Goal: Information Seeking & Learning: Learn about a topic

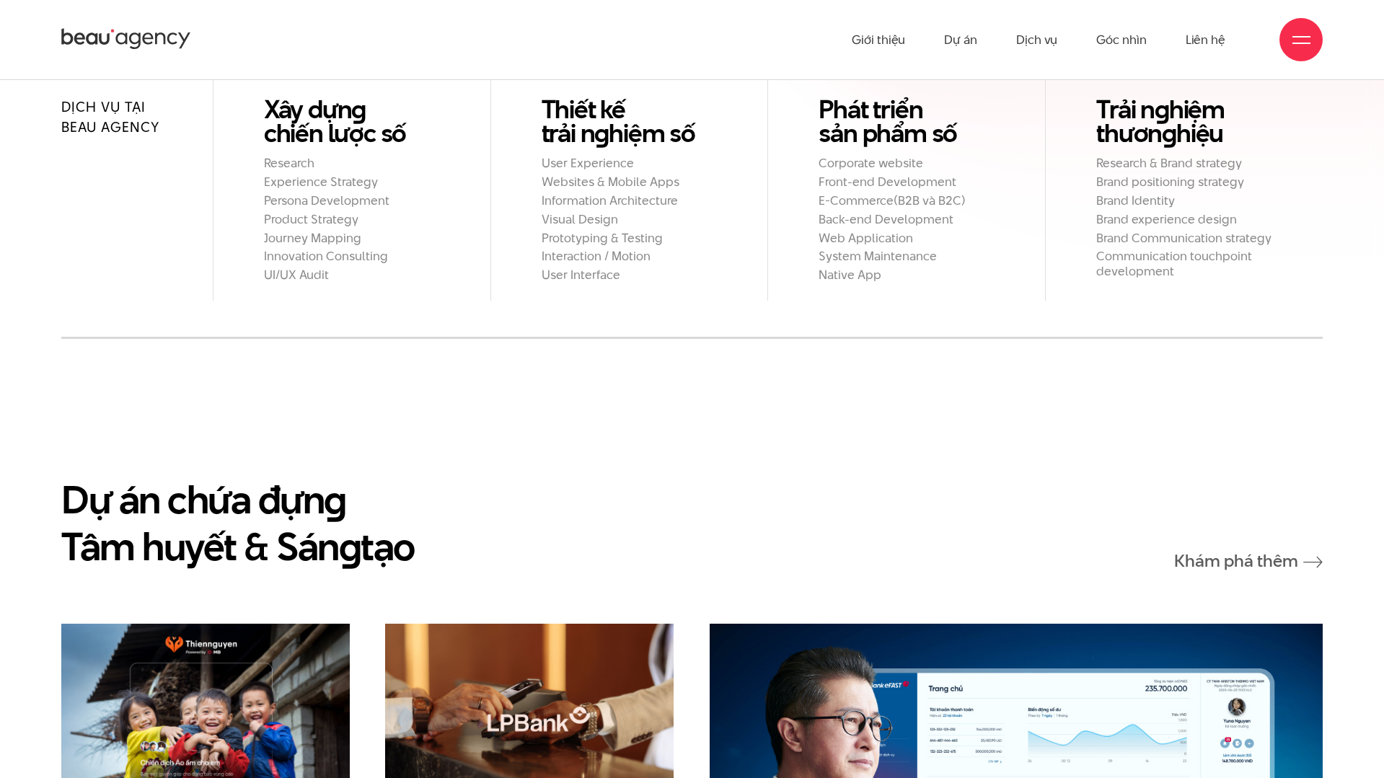
scroll to position [1780, 0]
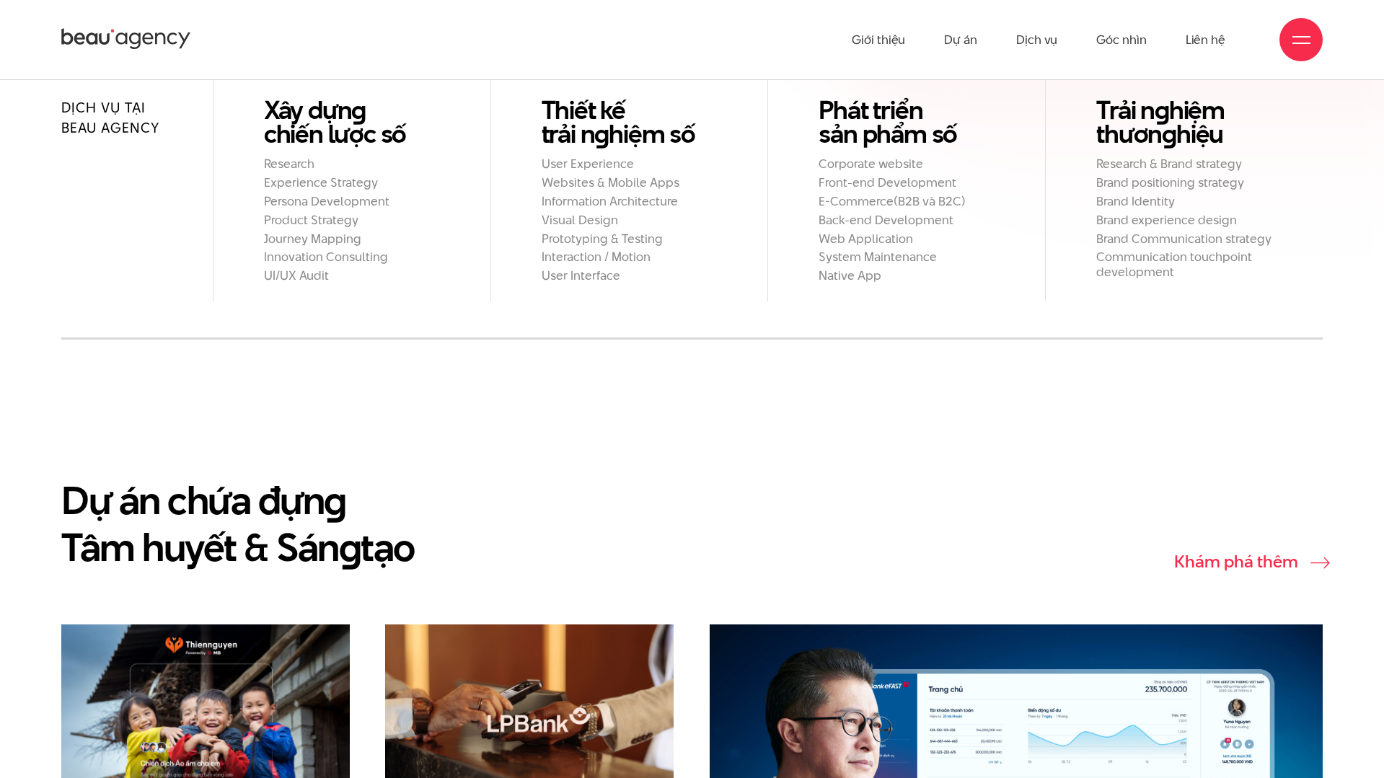
click at [1249, 553] on link "Khám phá thêm" at bounding box center [1248, 562] width 149 height 18
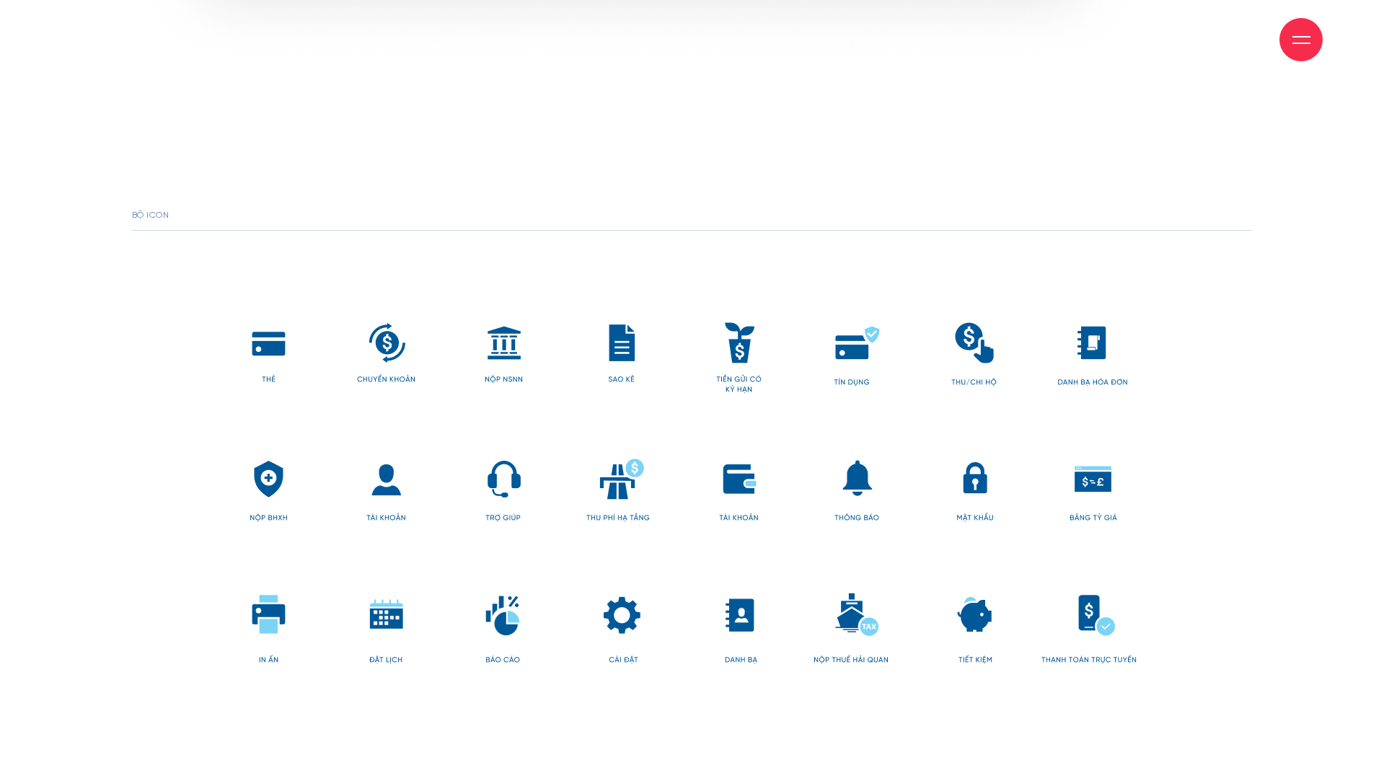
scroll to position [10544, 0]
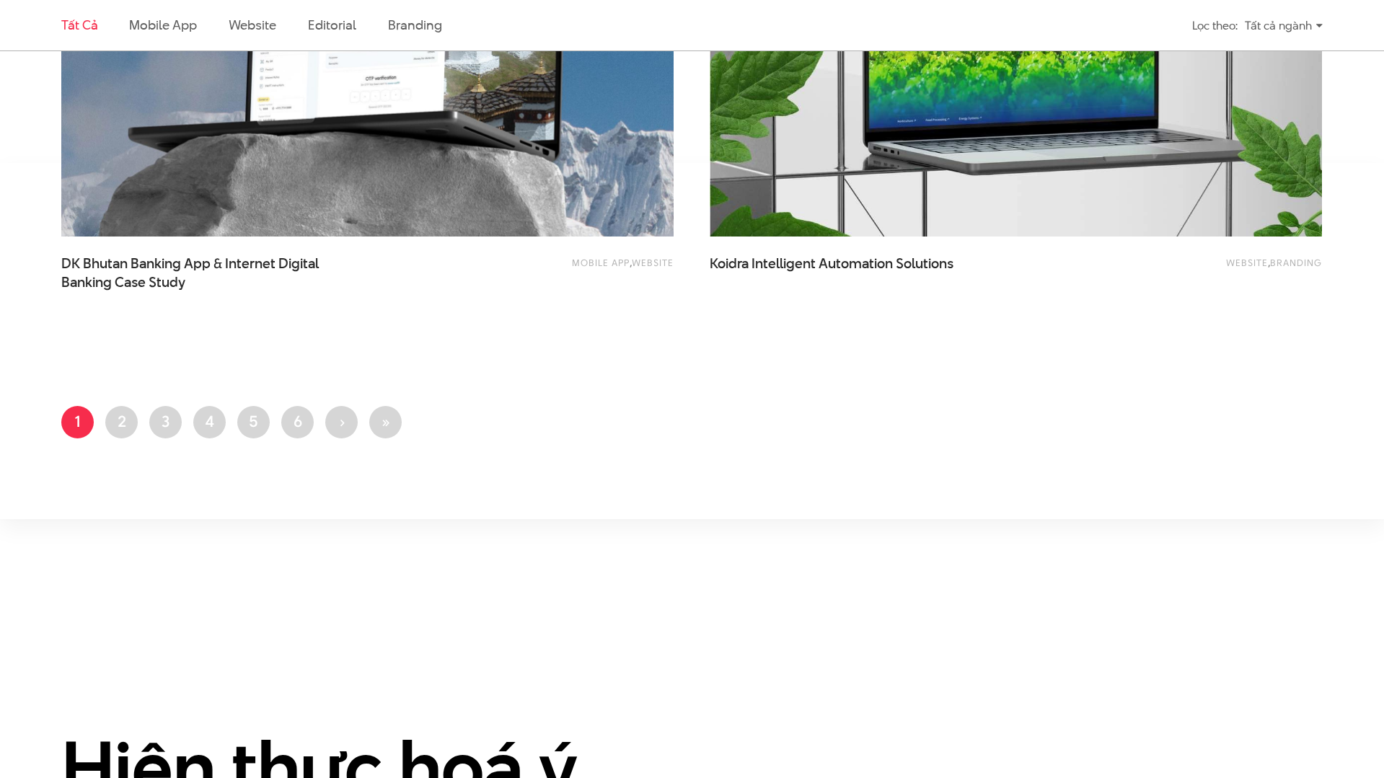
scroll to position [3484, 0]
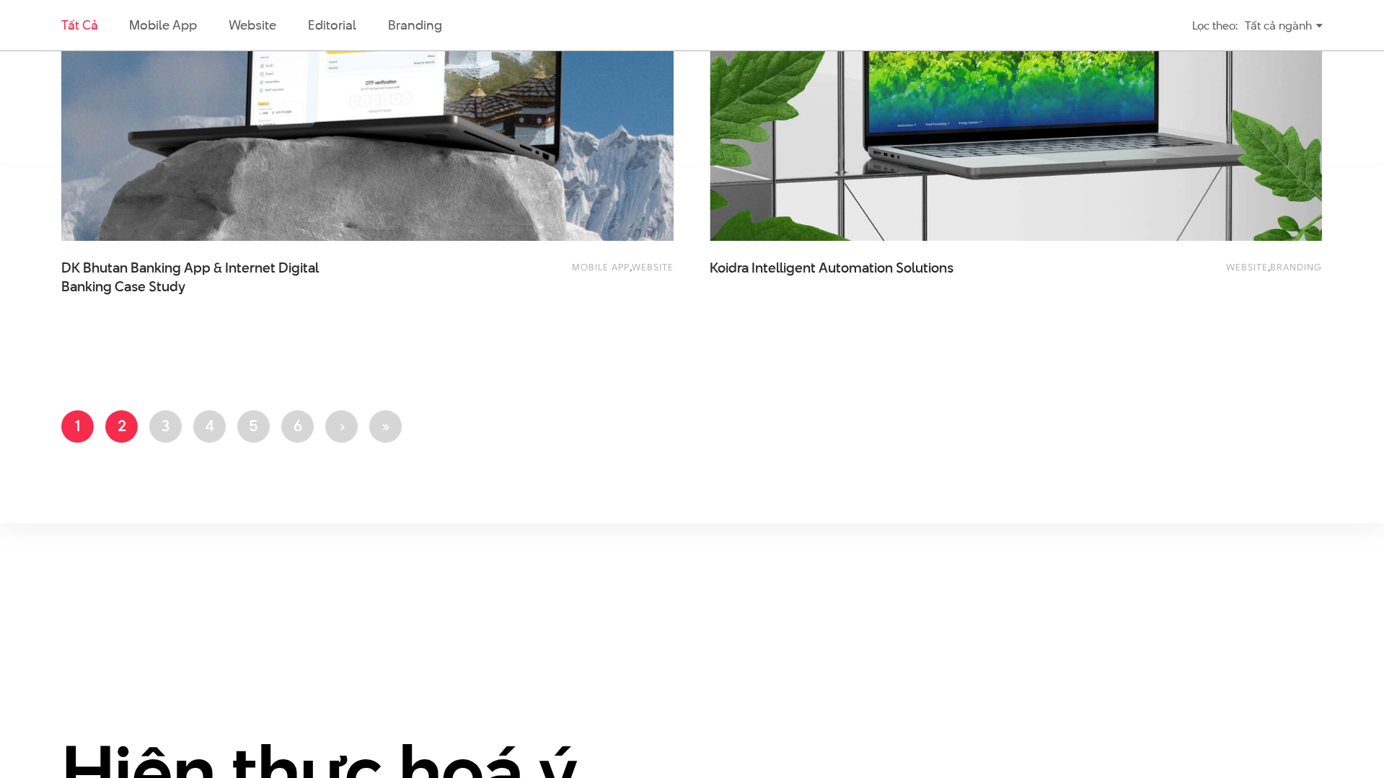
click at [115, 428] on link "Trang 2" at bounding box center [121, 426] width 32 height 32
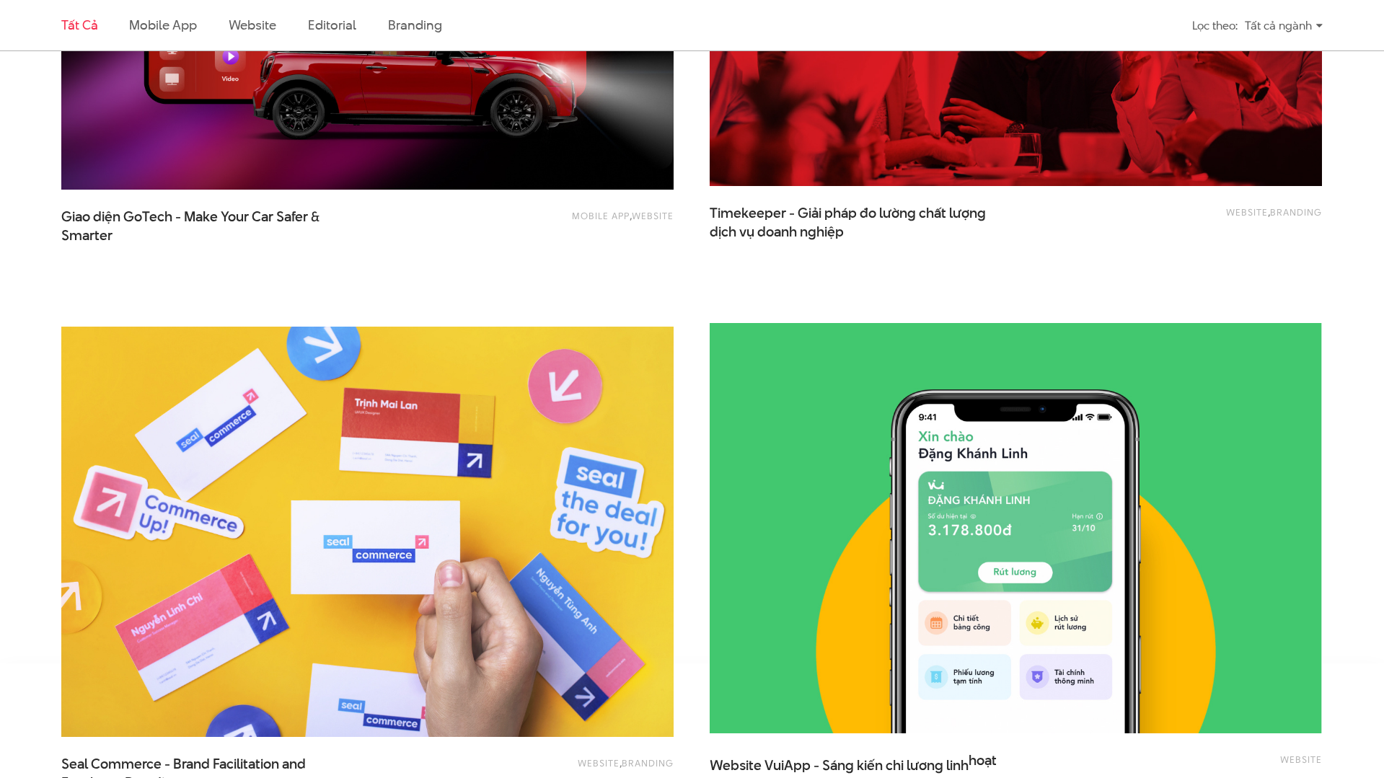
scroll to position [3576, 0]
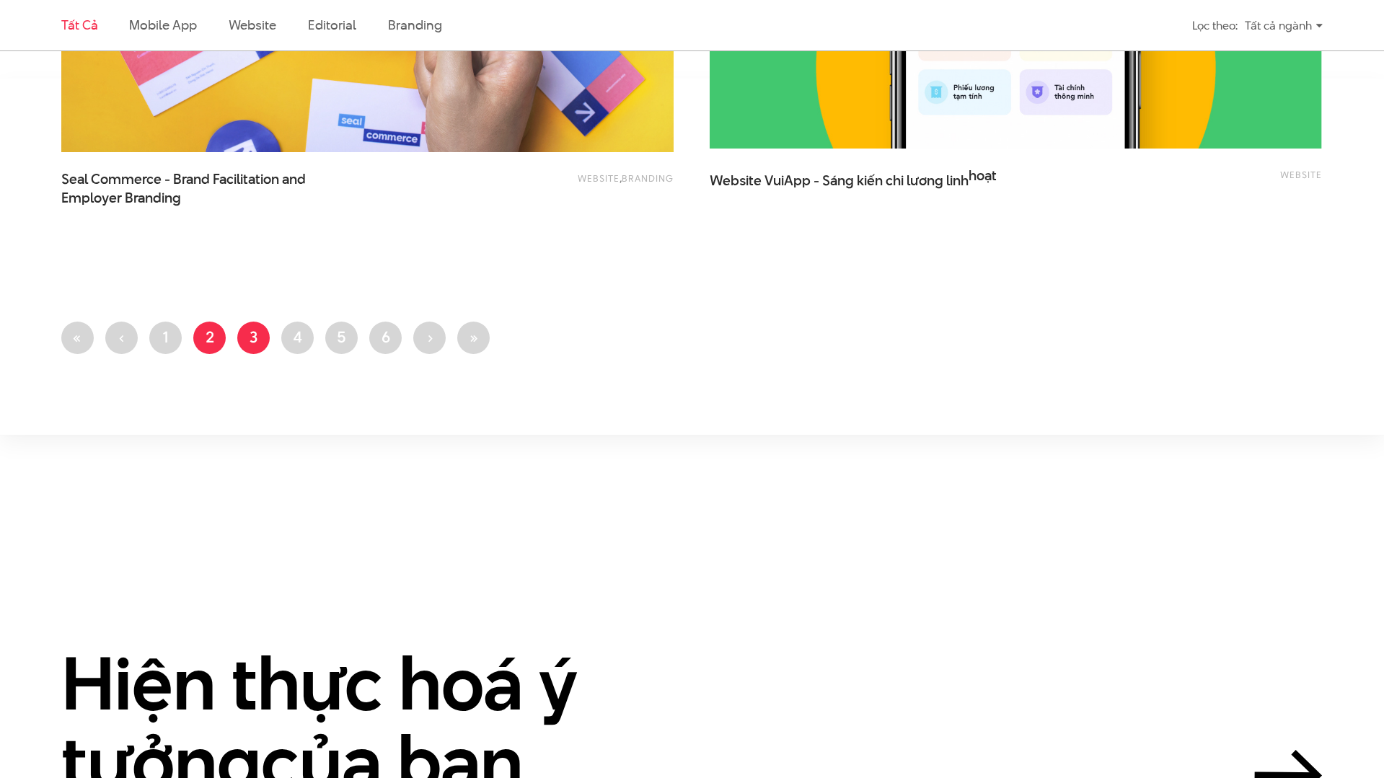
click at [247, 340] on link "Trang 3" at bounding box center [253, 338] width 32 height 32
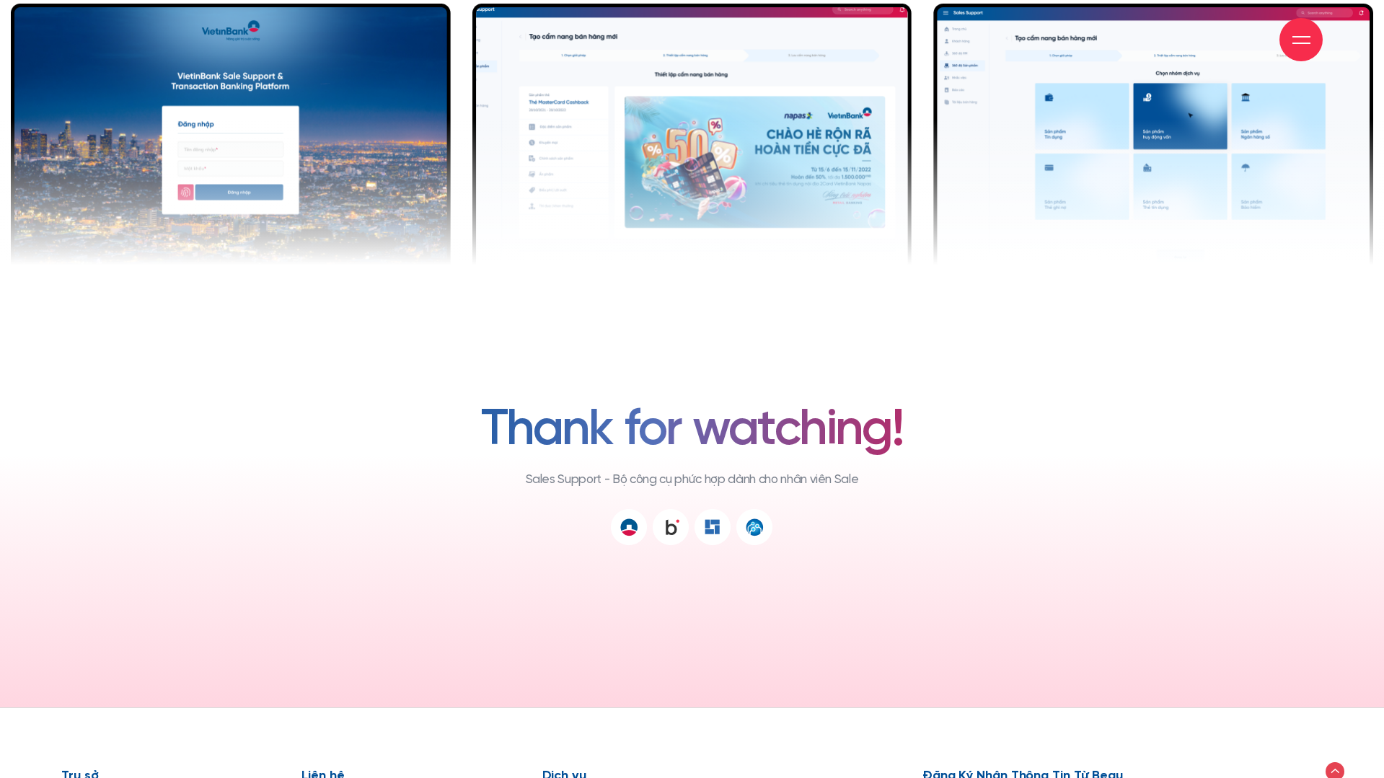
scroll to position [12569, 0]
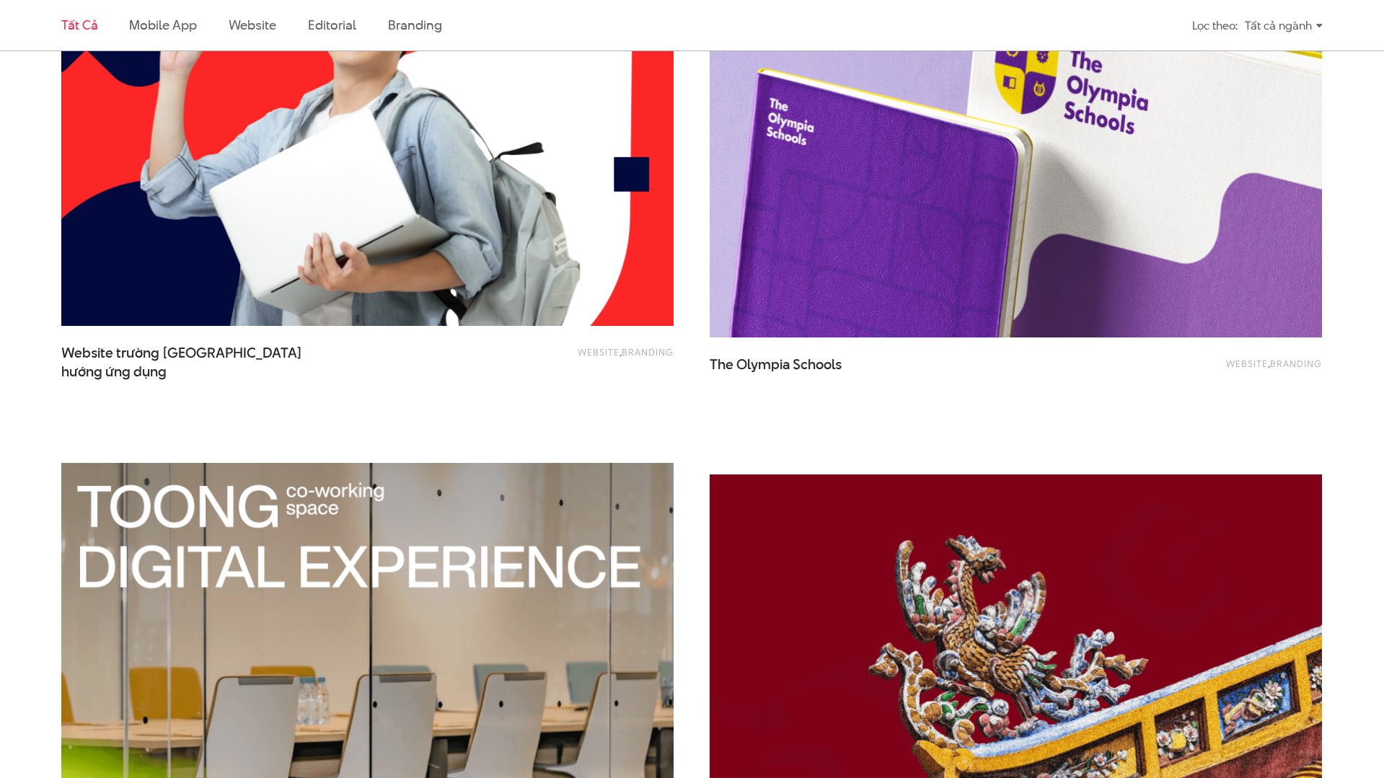
scroll to position [2853, 0]
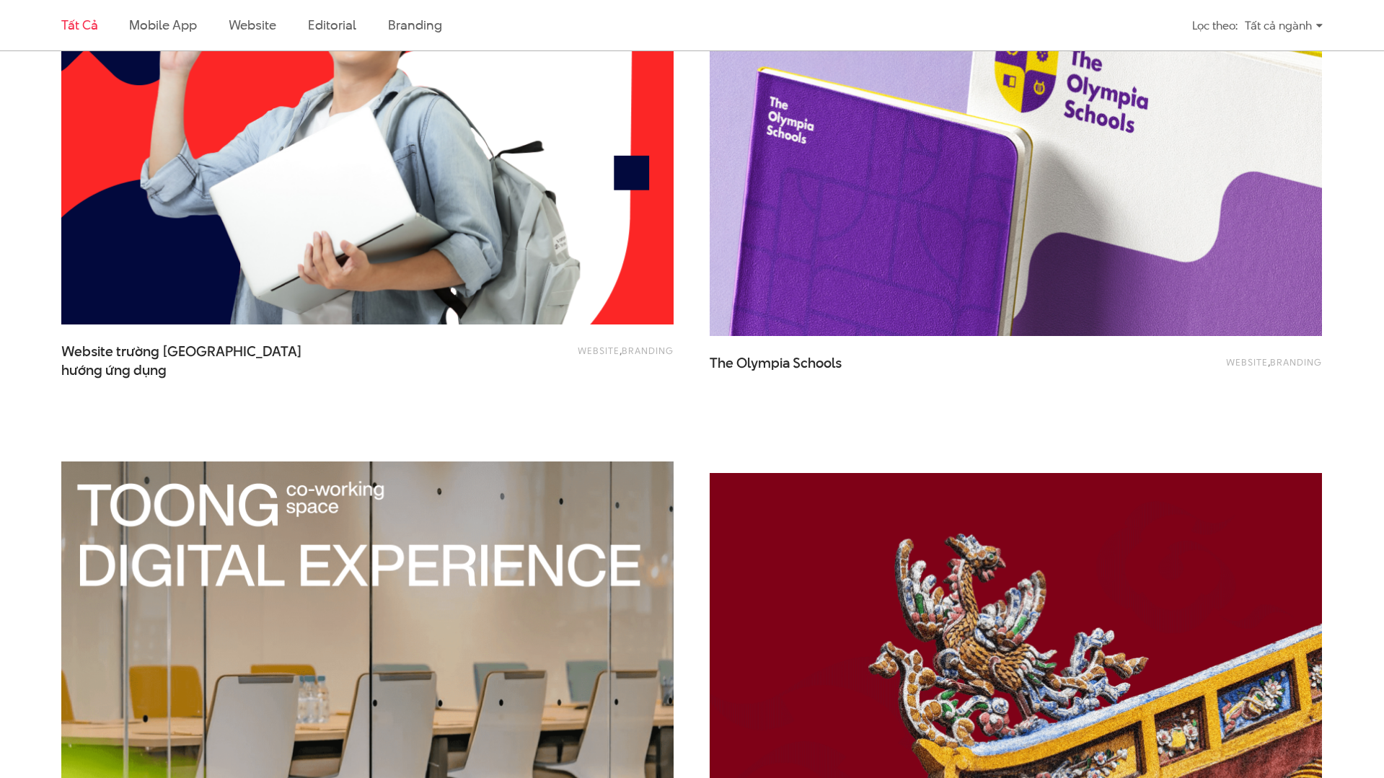
click at [440, 421] on div "Website , Branding Website trường đại học Thăng Long - Định hướng ứng dụng" at bounding box center [367, 169] width 612 height 511
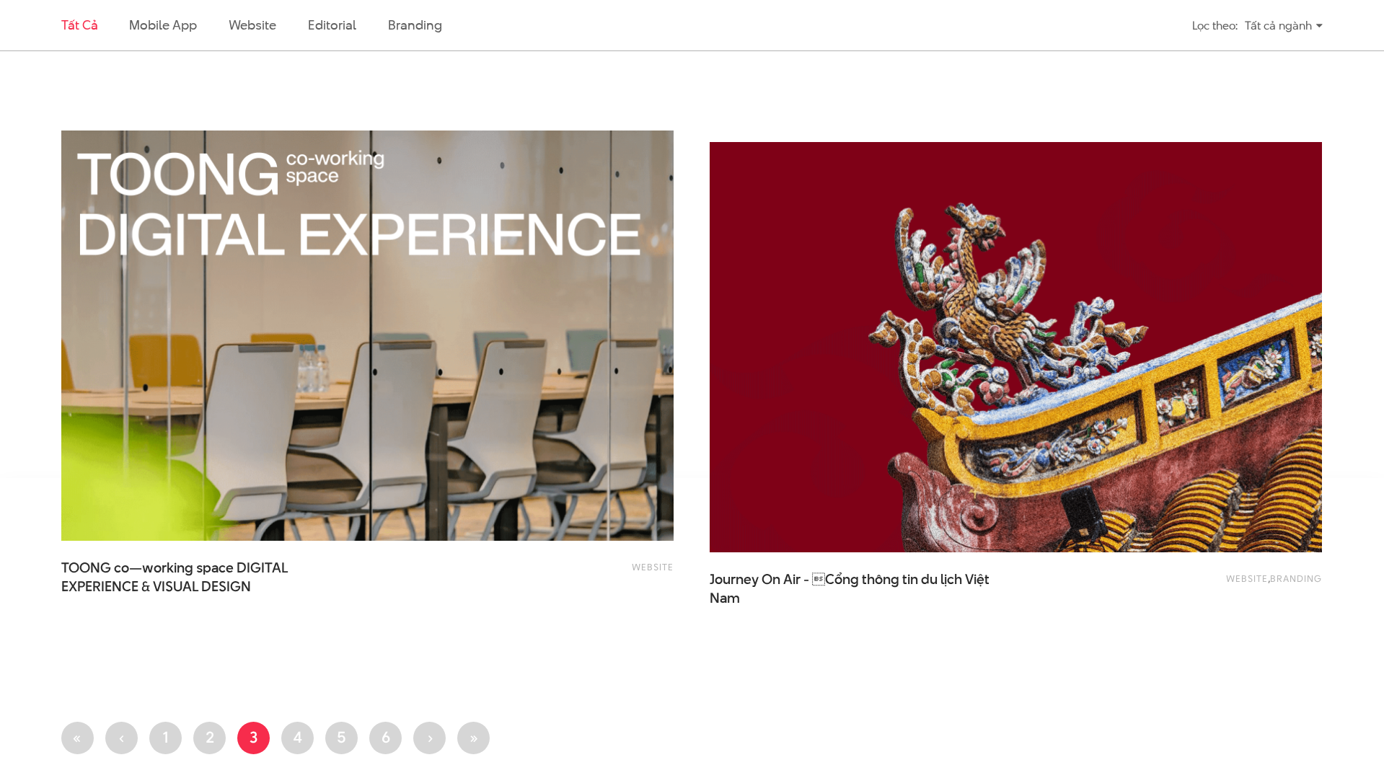
scroll to position [3170, 0]
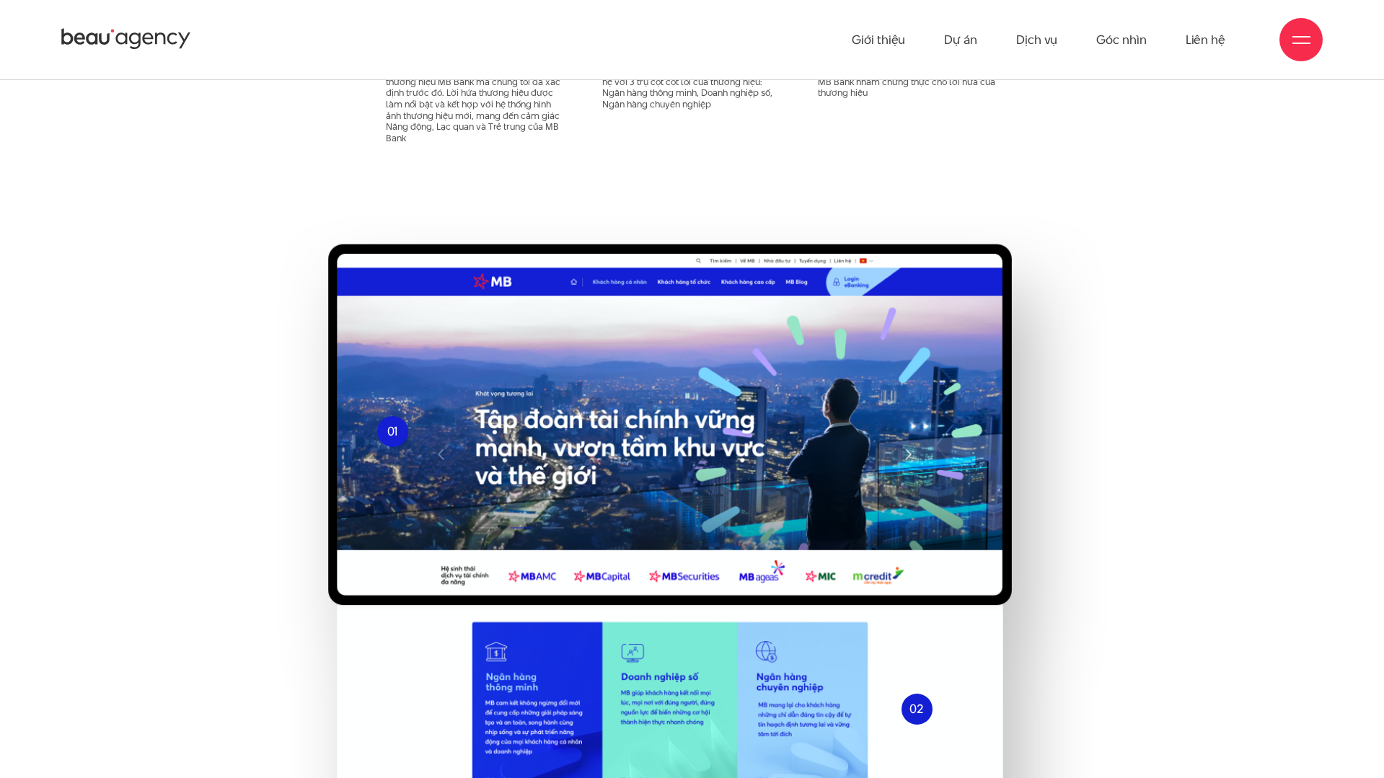
scroll to position [5444, 0]
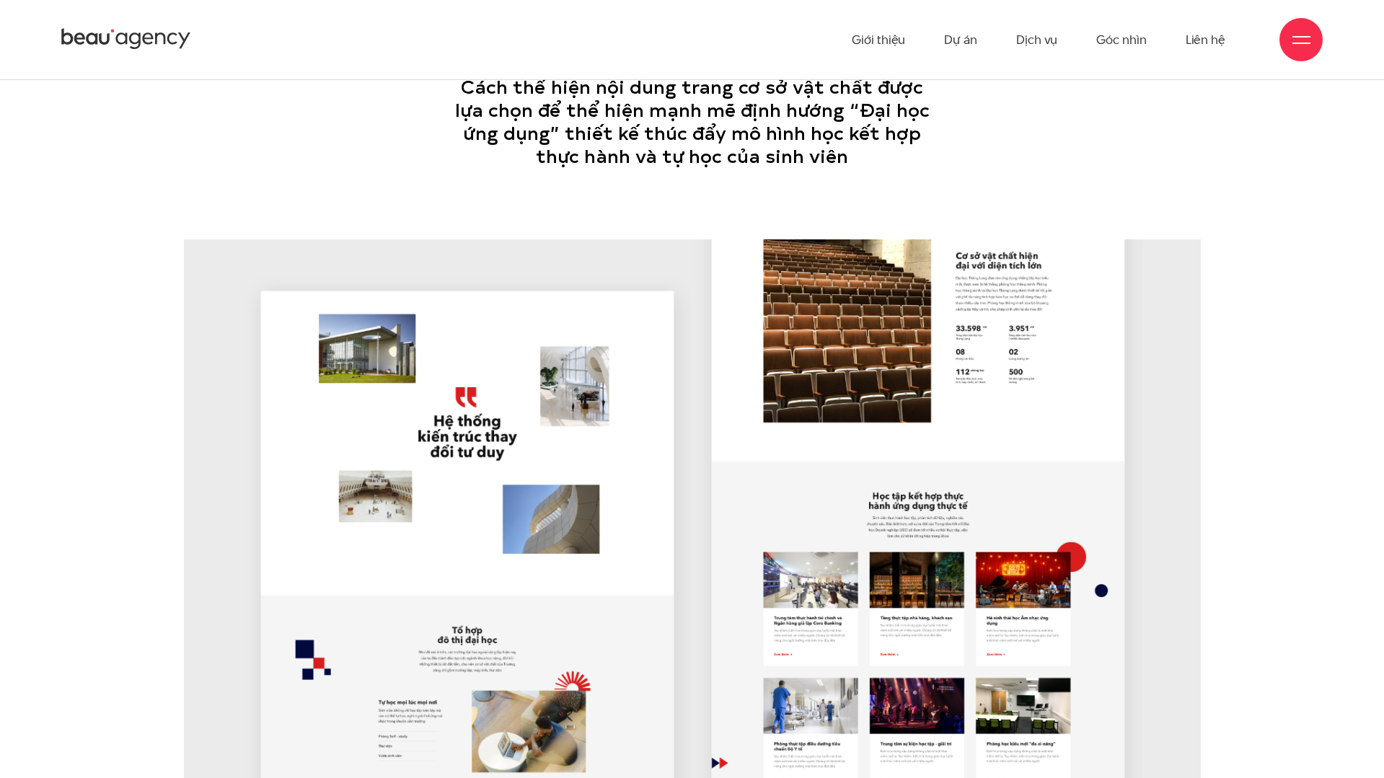
scroll to position [10718, 0]
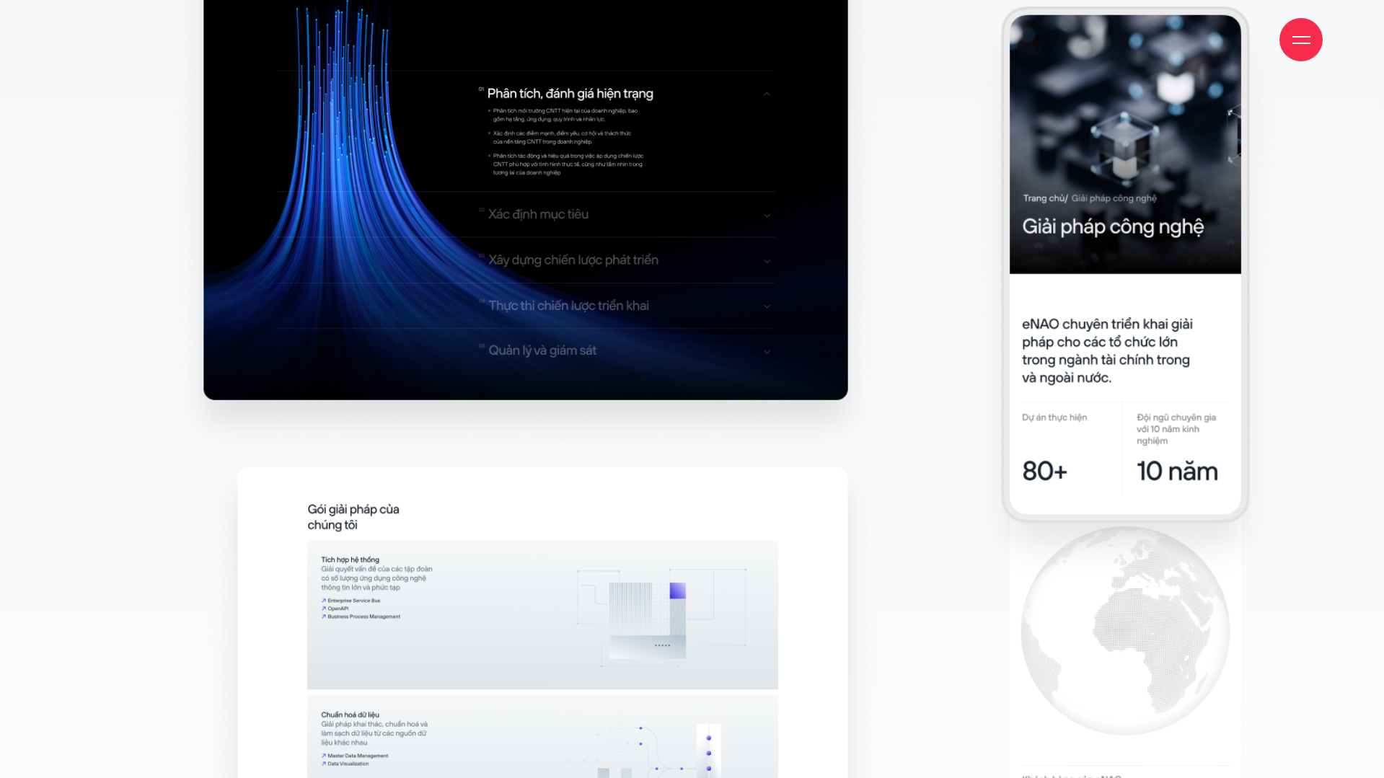
scroll to position [12478, 0]
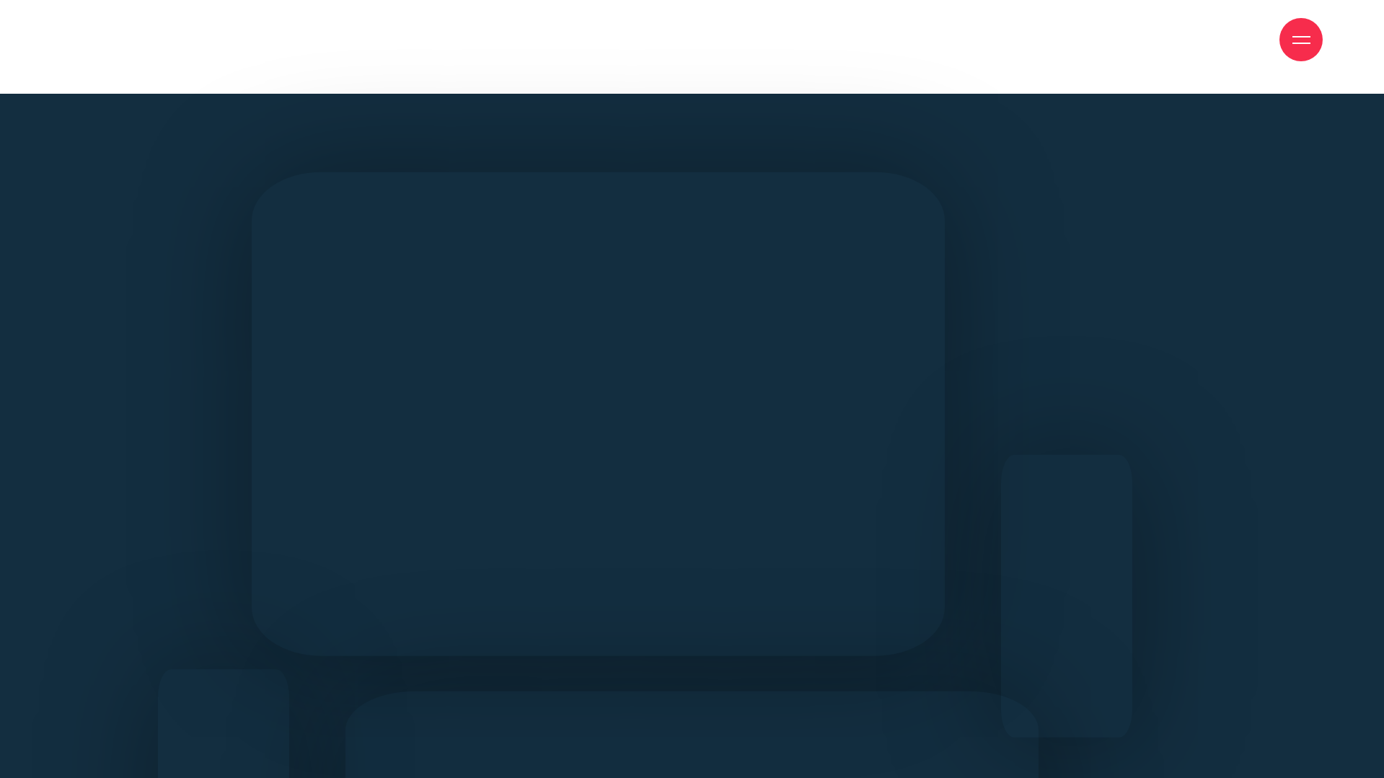
scroll to position [20953, 0]
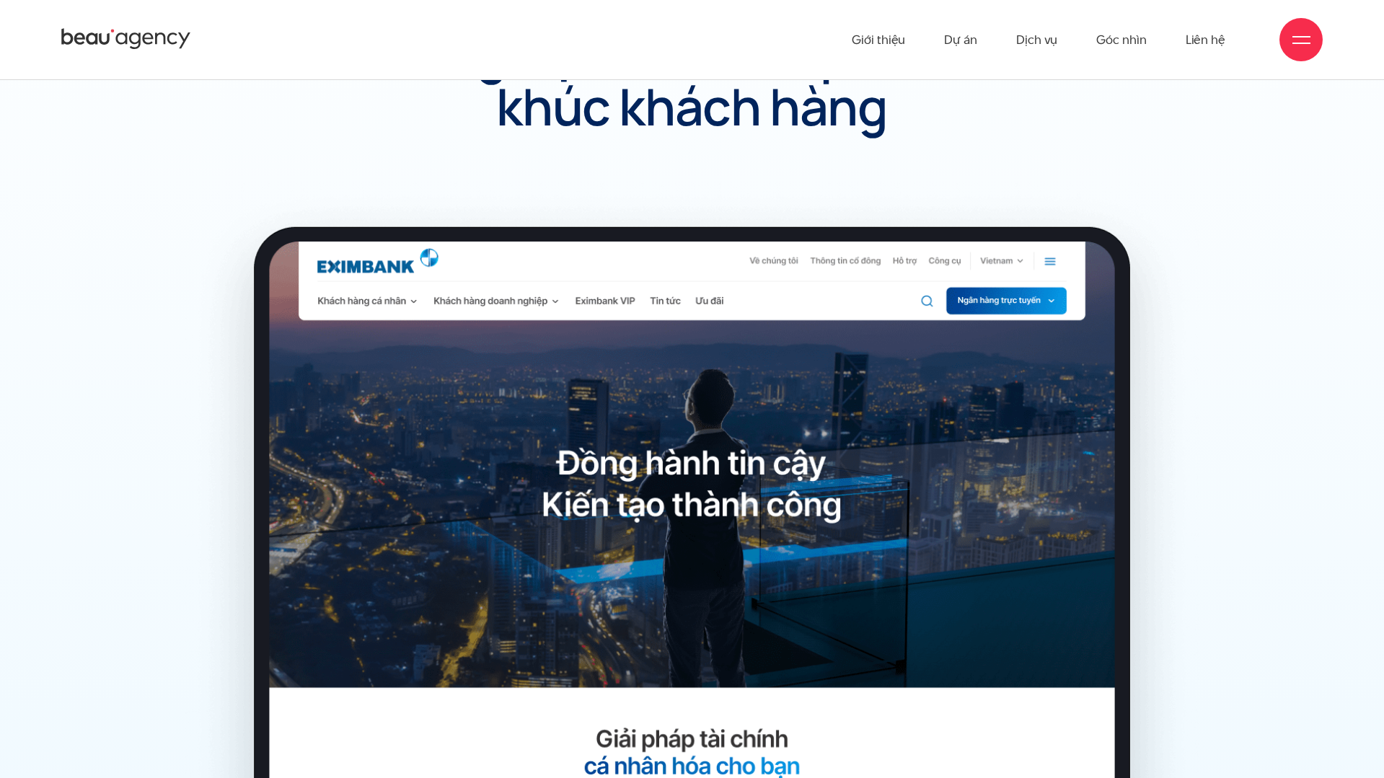
scroll to position [5112, 0]
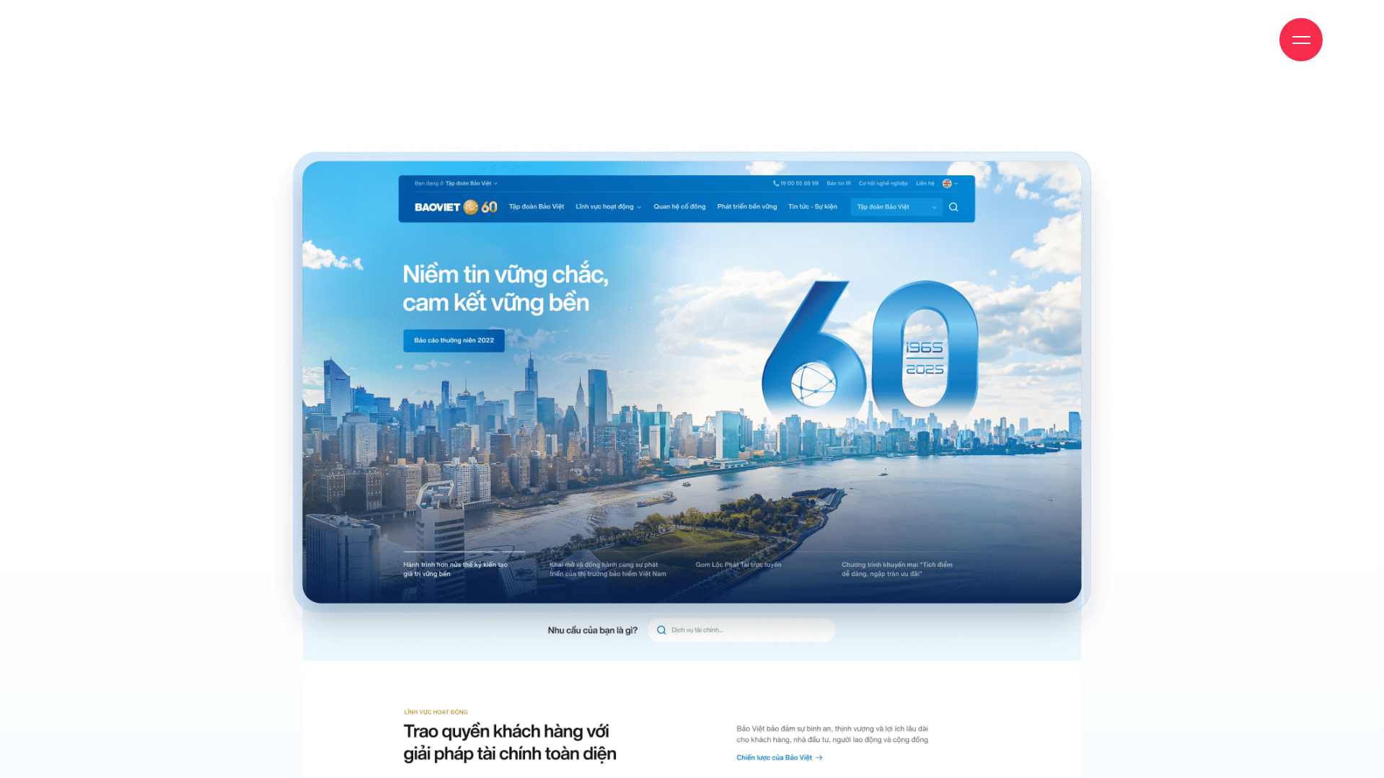
scroll to position [5451, 0]
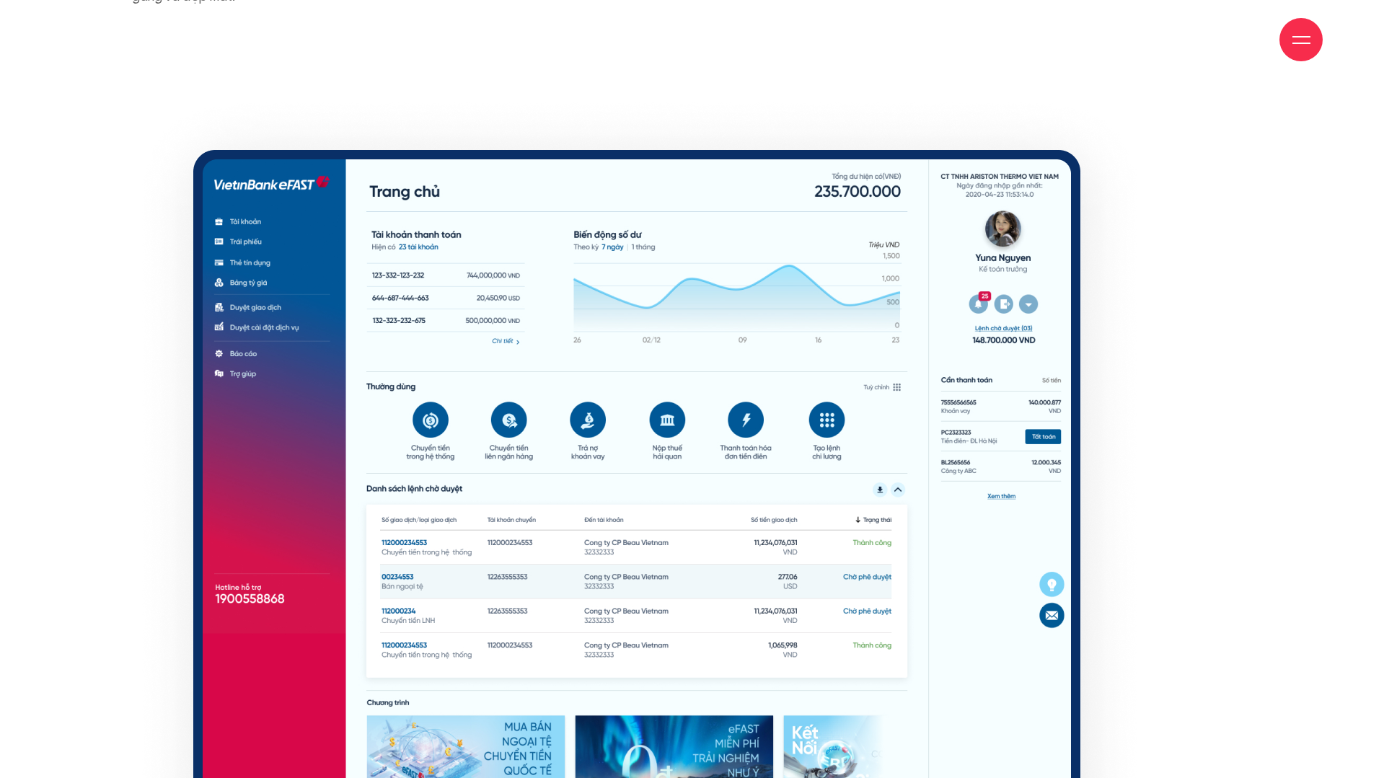
scroll to position [9683, 0]
